Goal: Information Seeking & Learning: Learn about a topic

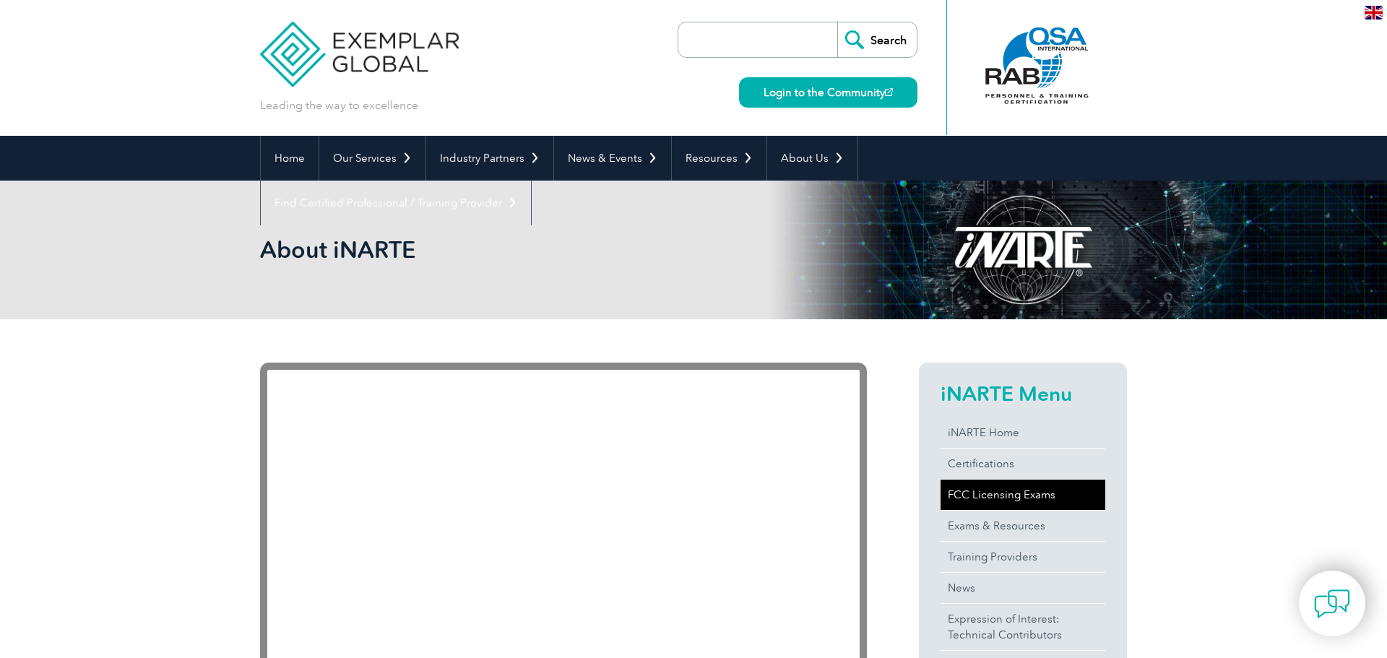
click at [1046, 499] on link "FCC Licensing Exams" at bounding box center [1022, 495] width 165 height 30
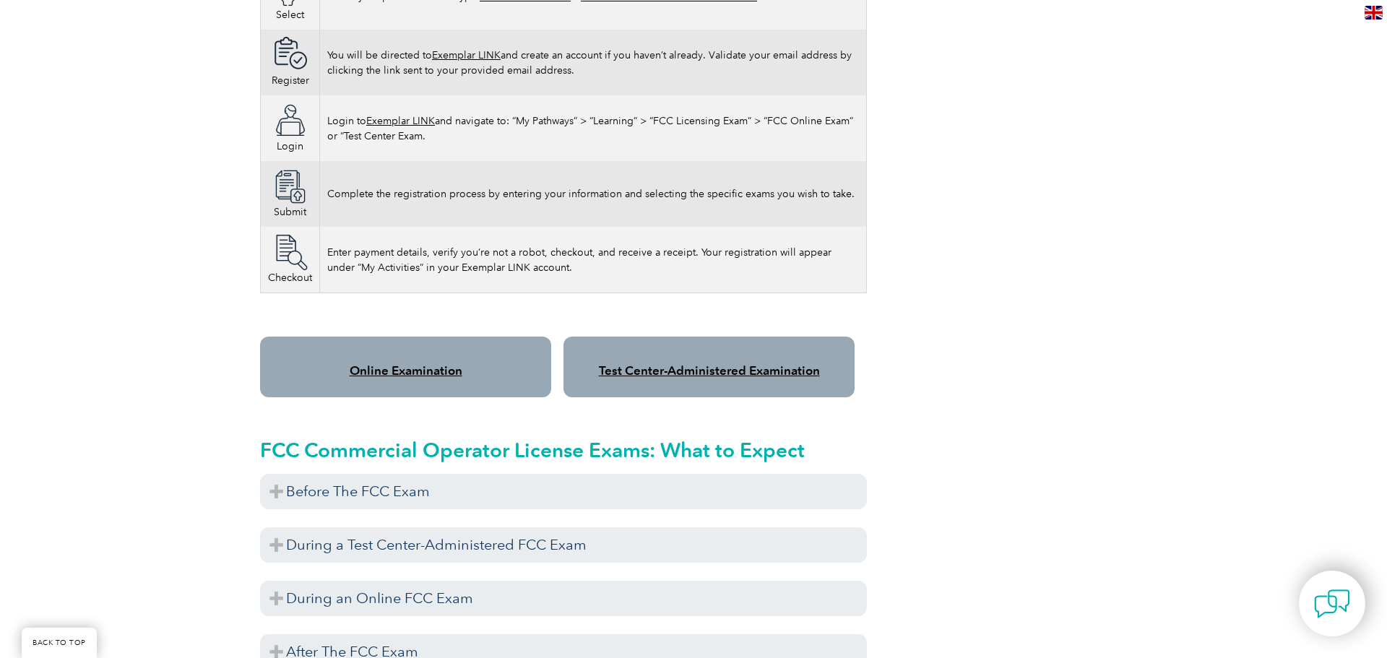
scroll to position [968, 0]
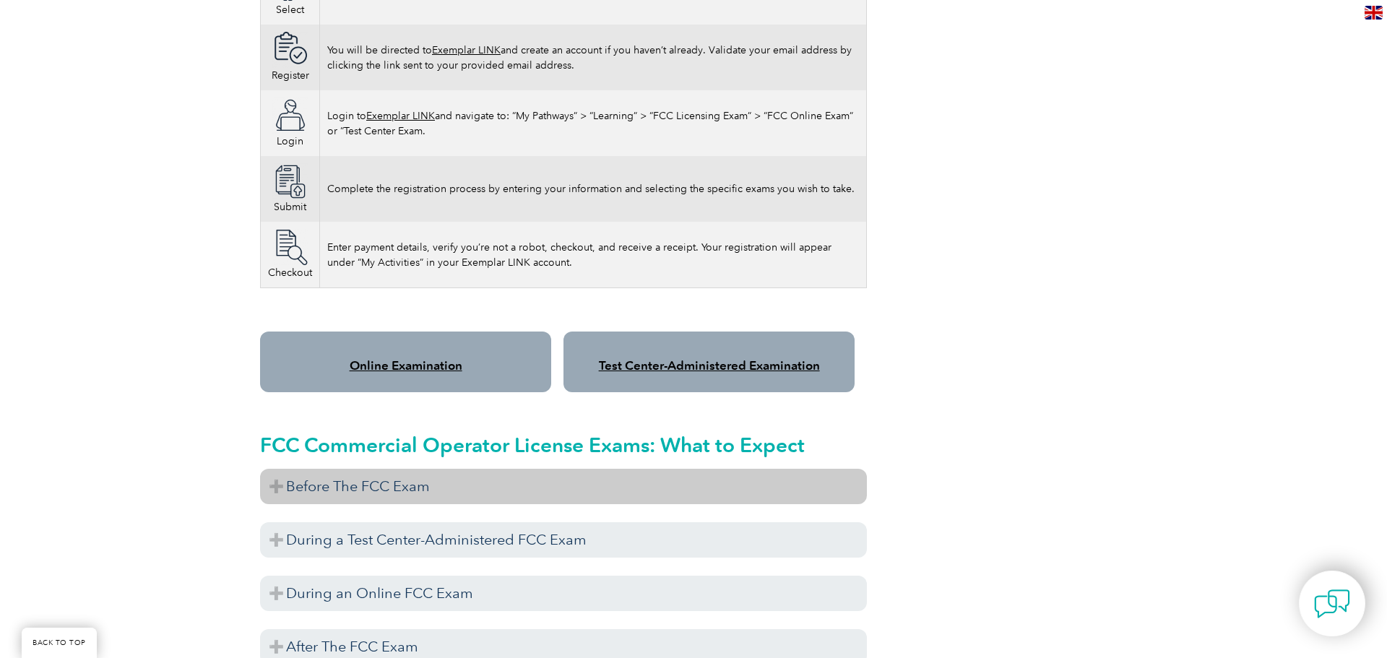
click at [516, 469] on h3 "Before The FCC Exam" at bounding box center [563, 486] width 607 height 35
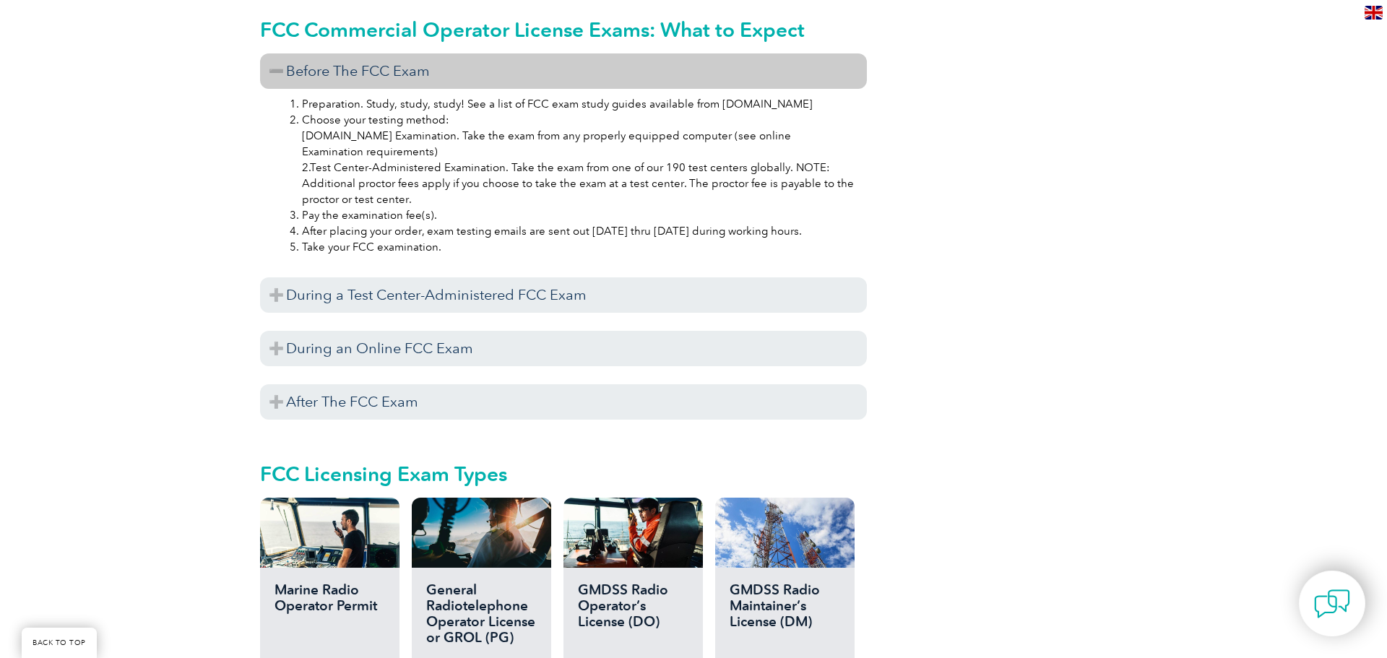
scroll to position [1408, 0]
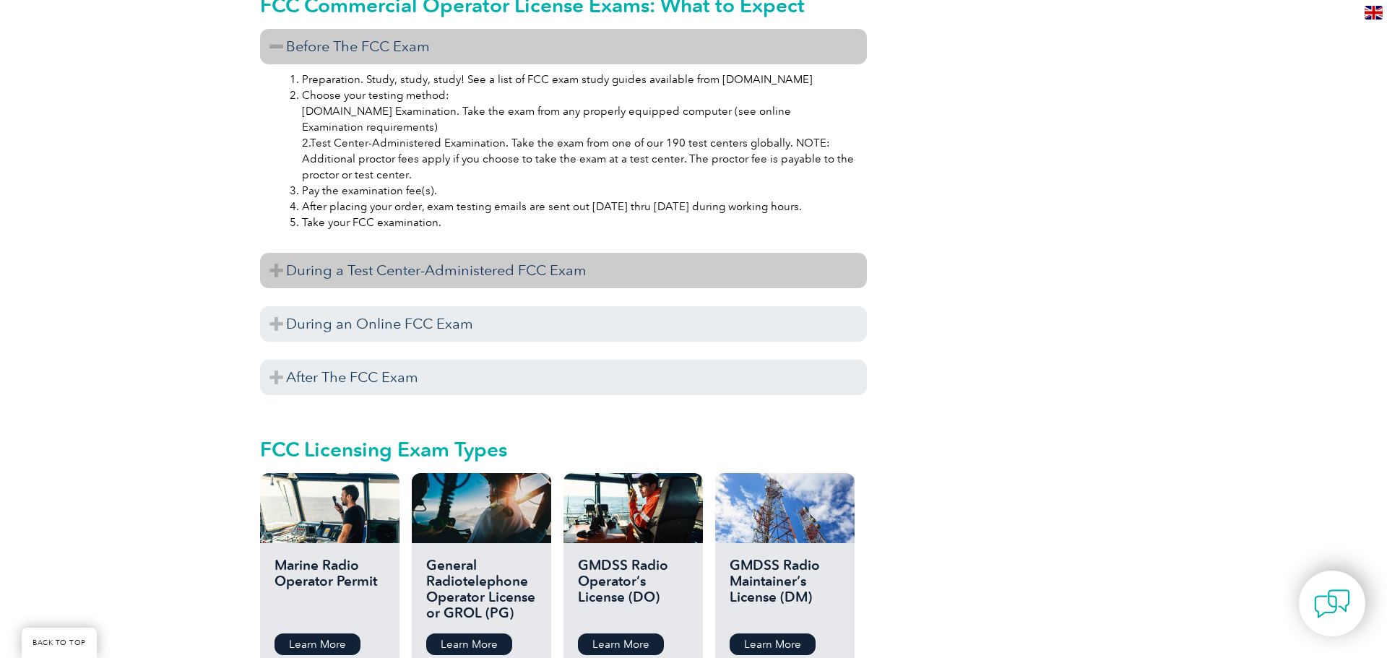
click at [466, 256] on h3 "During a Test Center-Administered FCC Exam" at bounding box center [563, 270] width 607 height 35
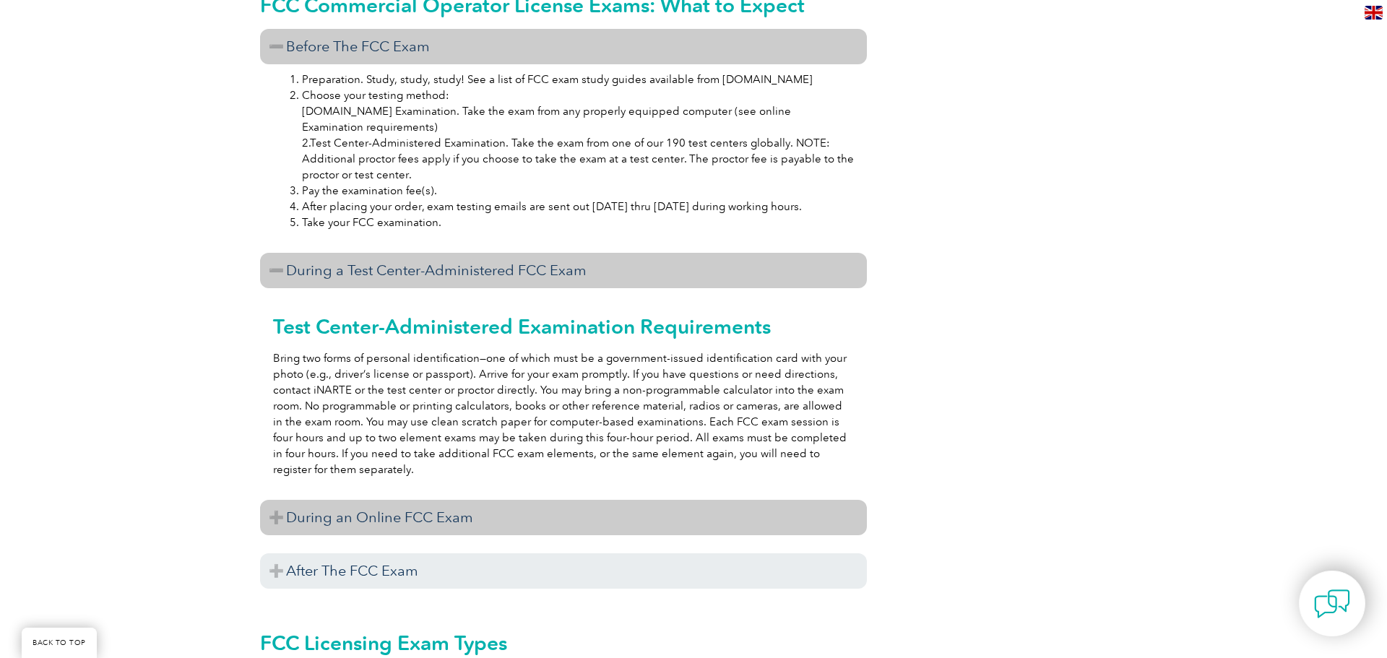
click at [474, 510] on h3 "During an Online FCC Exam" at bounding box center [563, 517] width 607 height 35
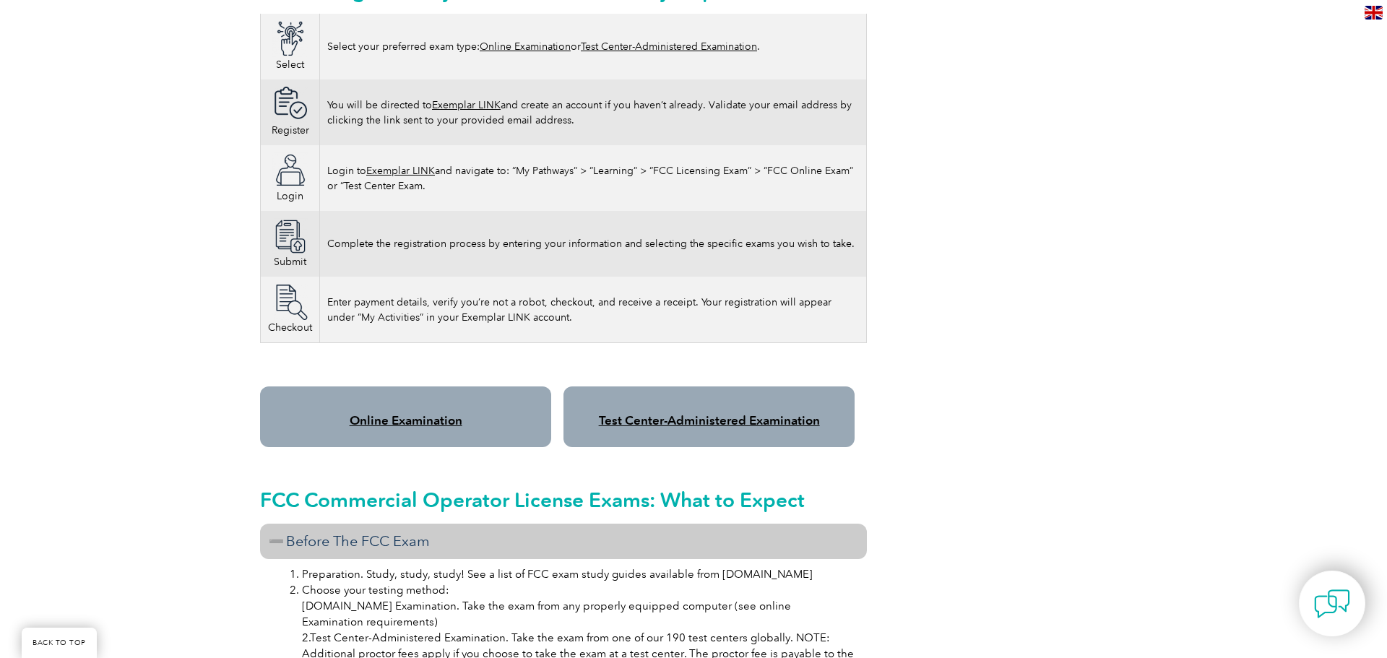
scroll to position [914, 0]
click at [406, 412] on link "Online Examination" at bounding box center [406, 419] width 113 height 14
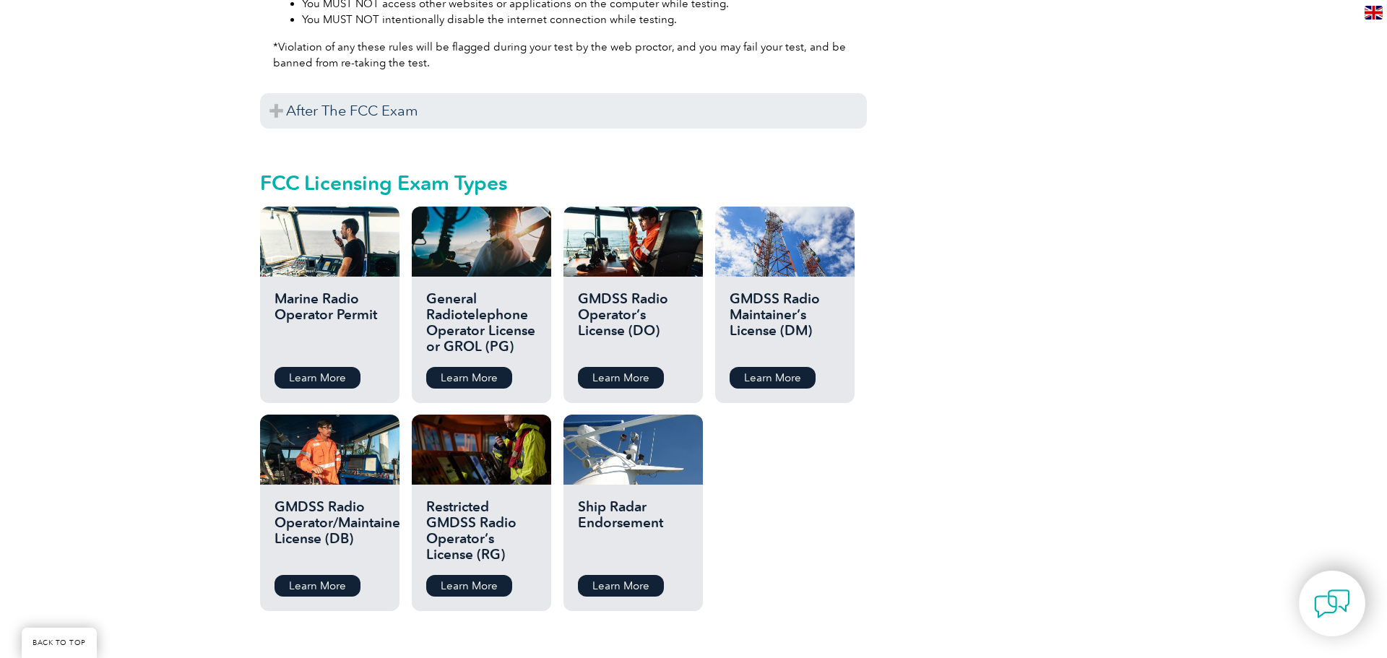
scroll to position [2440, 0]
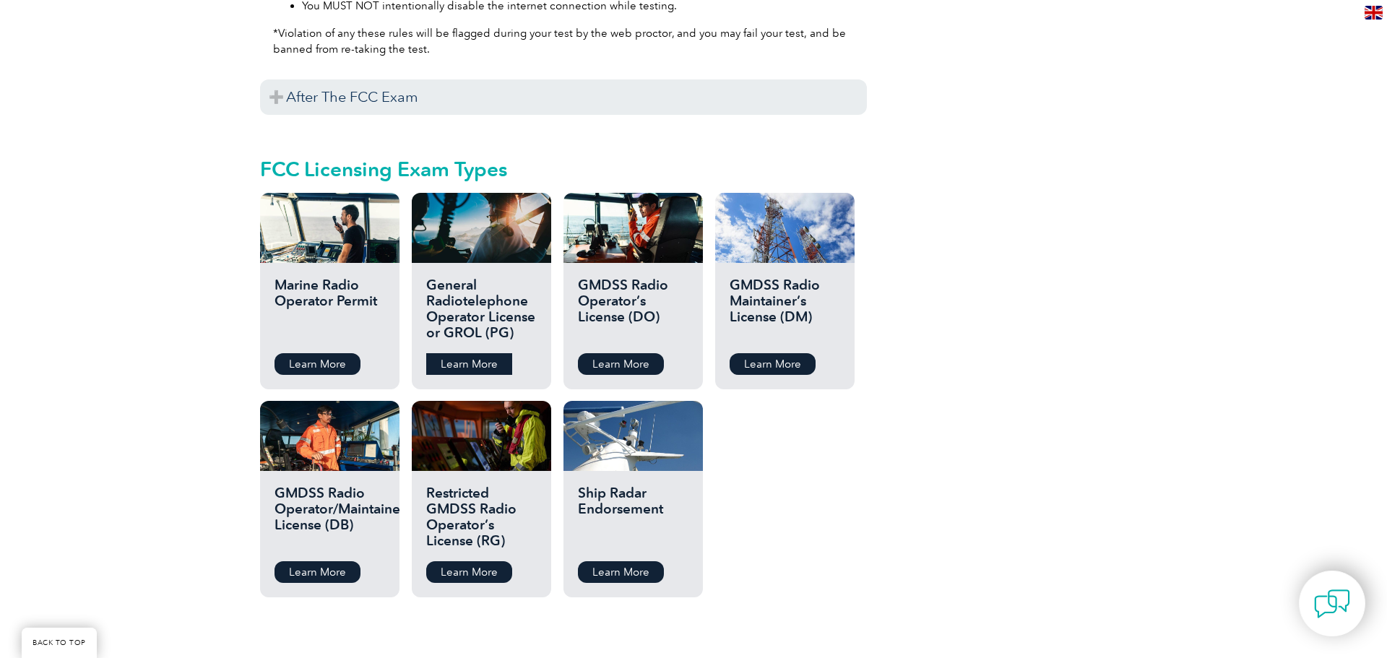
click at [494, 353] on link "Learn More" at bounding box center [469, 364] width 86 height 22
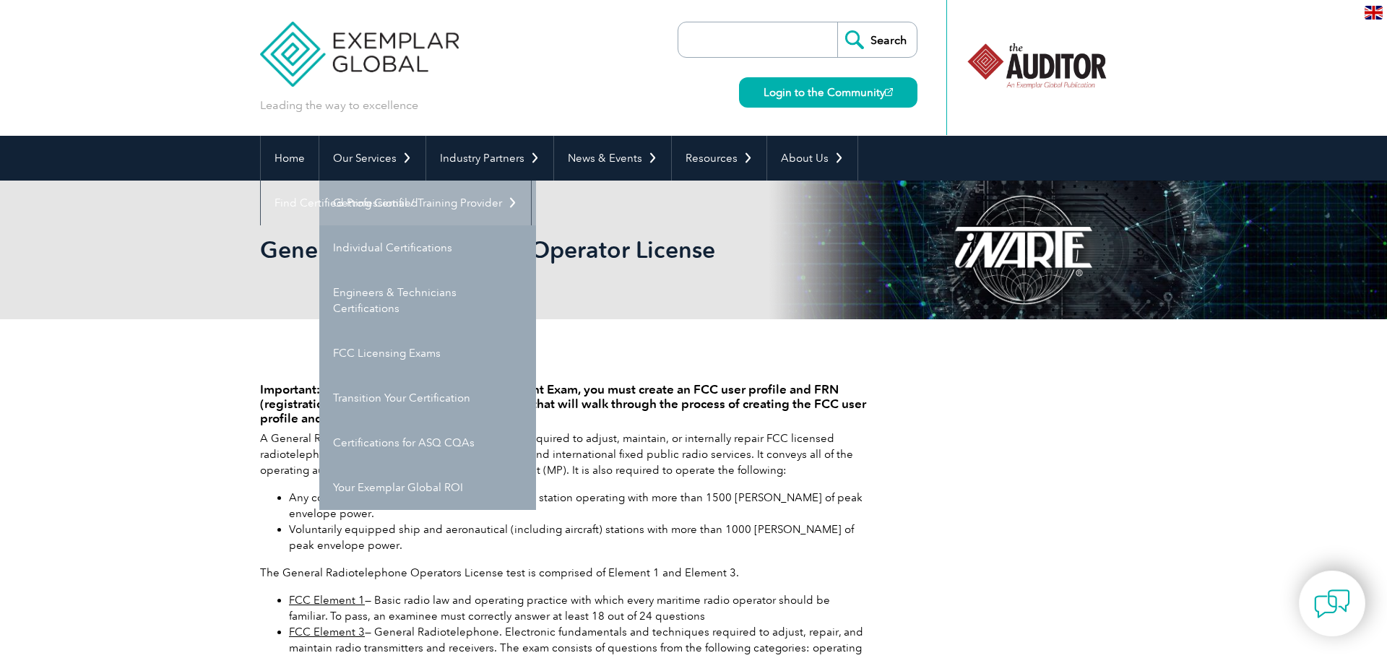
click at [426, 199] on link "Getting Certified" at bounding box center [427, 203] width 217 height 45
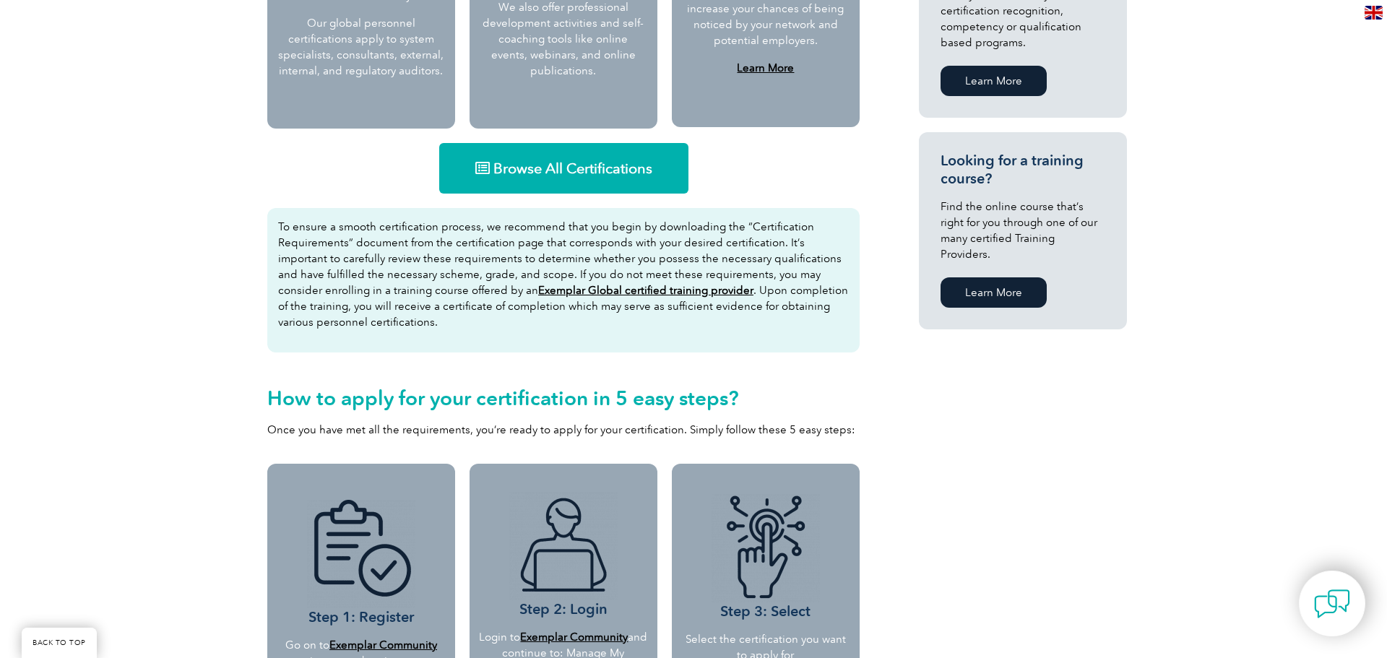
scroll to position [867, 0]
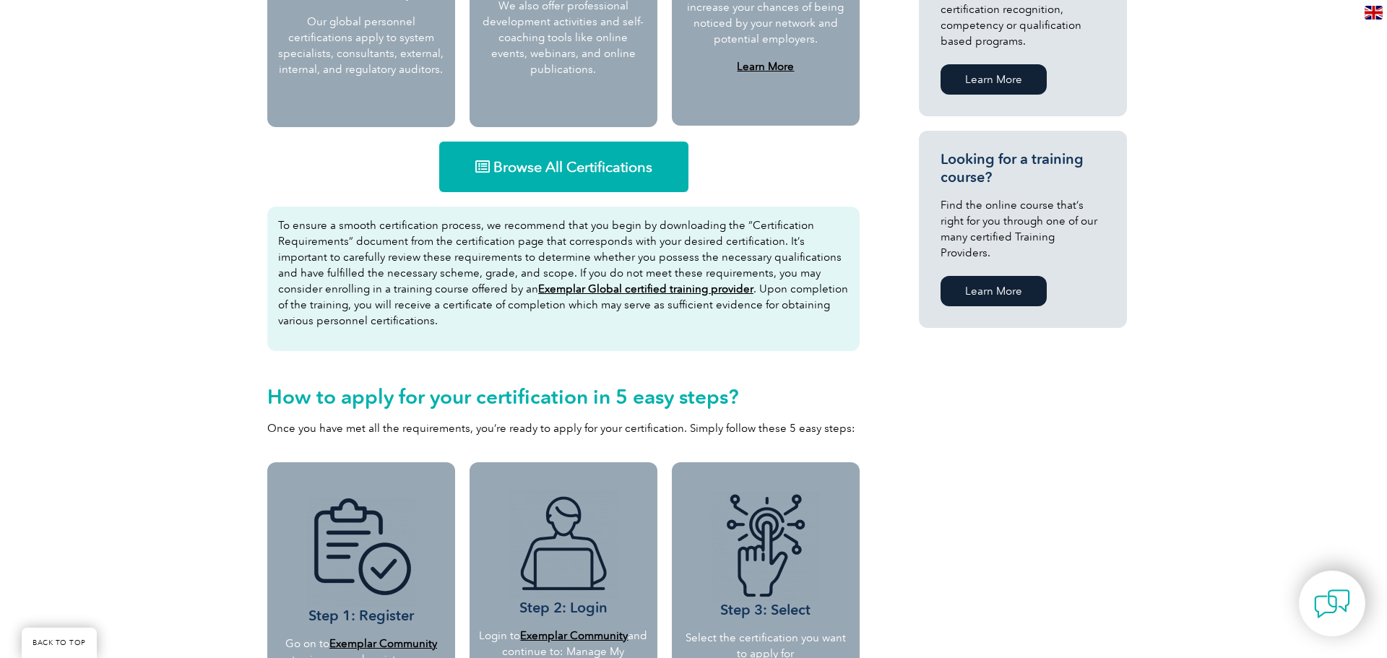
click at [581, 180] on link "Browse All Certifications" at bounding box center [563, 167] width 249 height 51
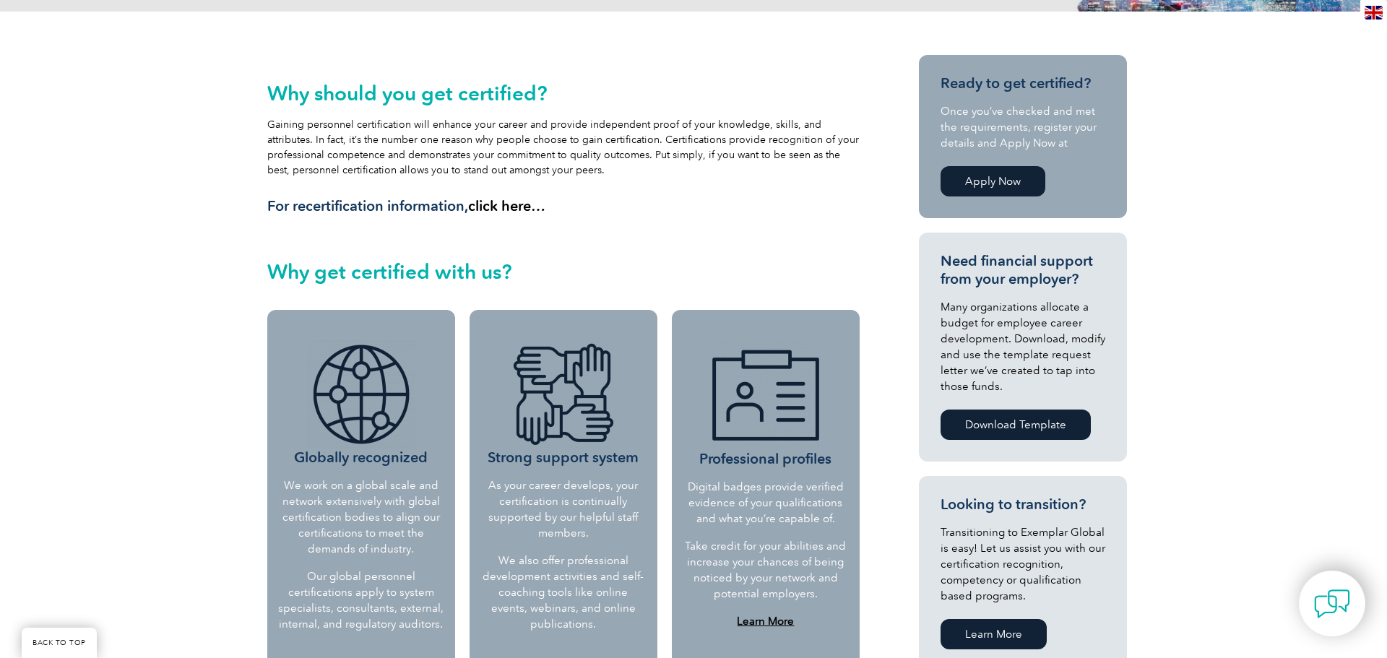
scroll to position [311, 0]
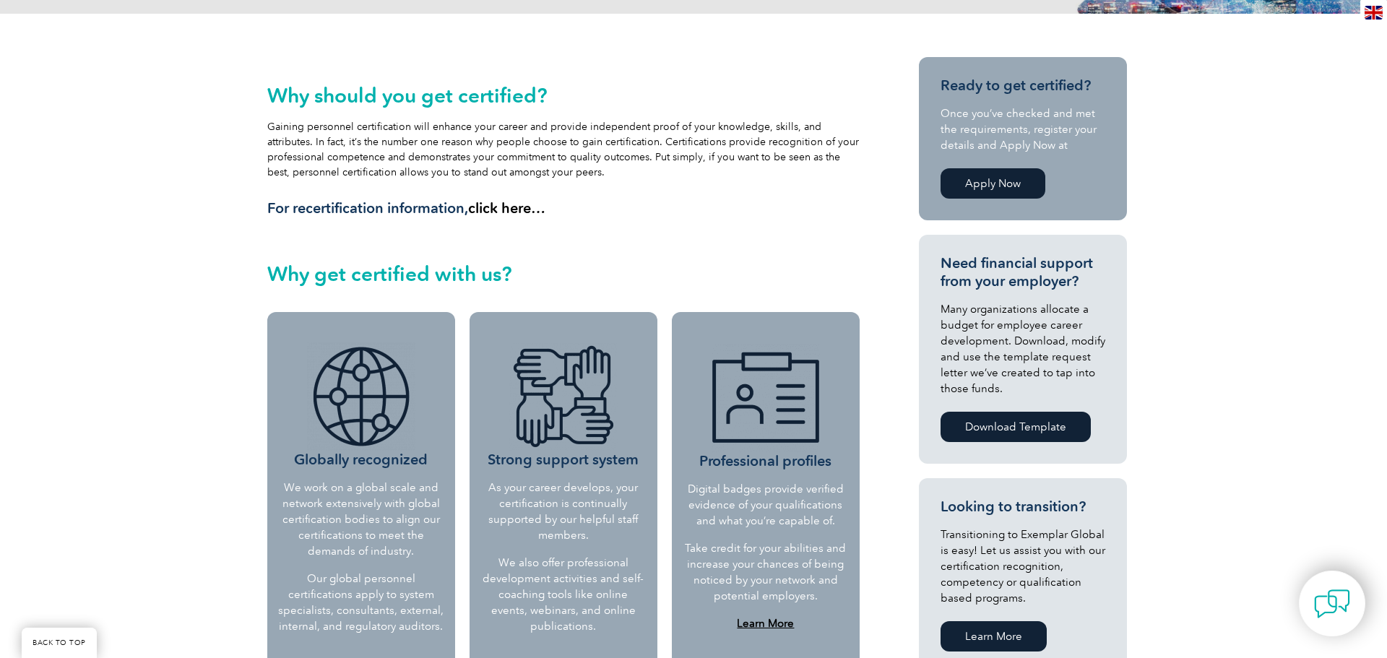
click at [999, 186] on link "Apply Now" at bounding box center [992, 183] width 105 height 30
